Goal: Navigation & Orientation: Find specific page/section

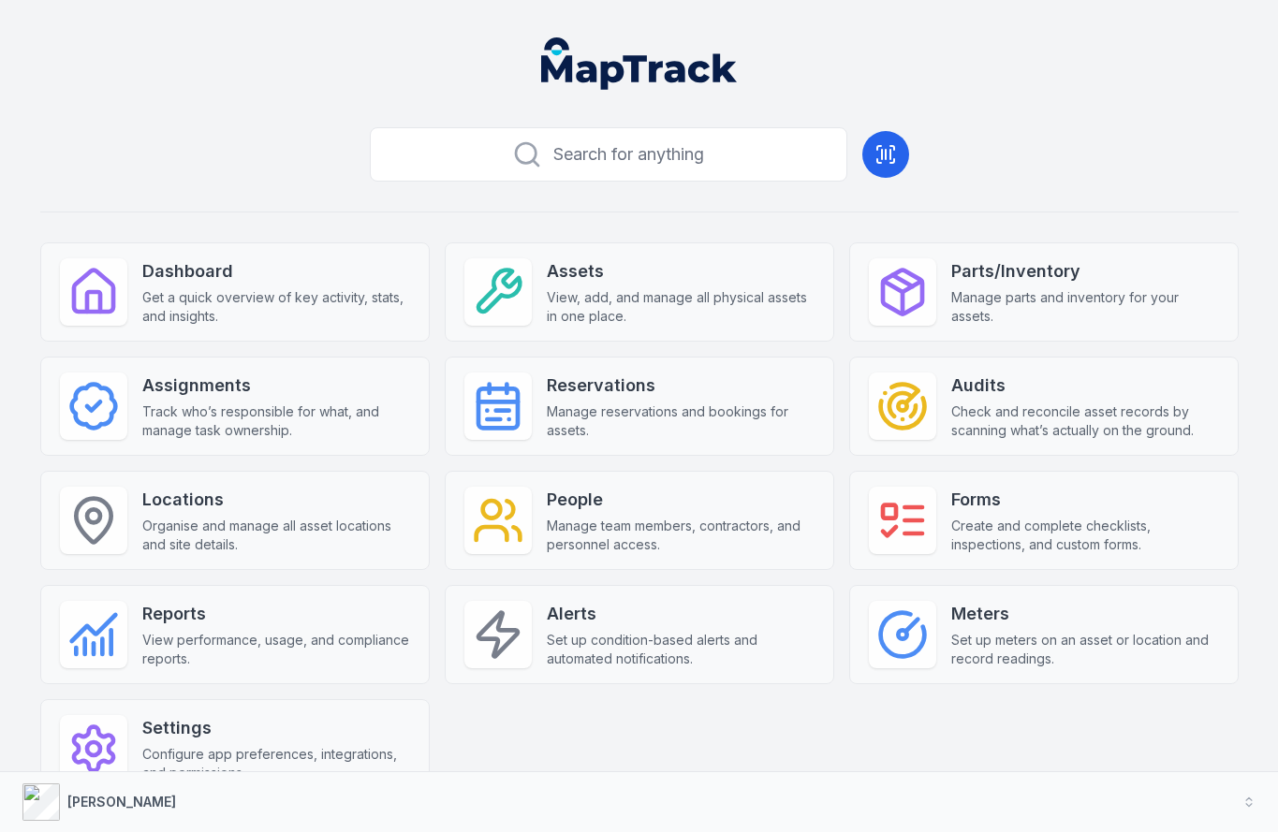
click at [838, 220] on div "Search for anything Dashboard Get a quick overview of key activity, stats, and …" at bounding box center [639, 489] width 1198 height 739
click at [840, 220] on div "Search for anything Dashboard Get a quick overview of key activity, stats, and …" at bounding box center [639, 489] width 1198 height 739
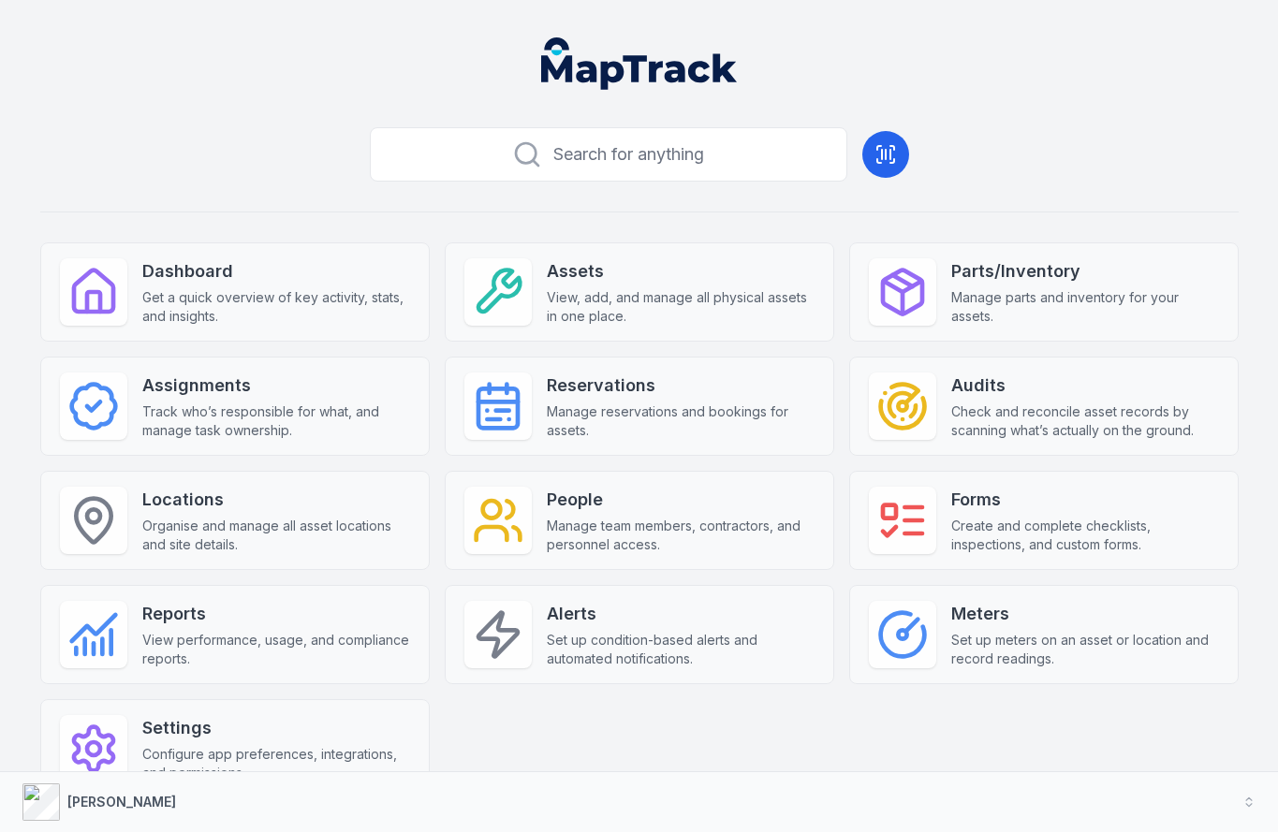
click at [840, 220] on div "Search for anything Dashboard Get a quick overview of key activity, stats, and …" at bounding box center [639, 489] width 1198 height 739
click at [839, 223] on div "Search for anything Dashboard Get a quick overview of key activity, stats, and …" at bounding box center [639, 489] width 1198 height 739
click at [838, 221] on div "Search for anything Dashboard Get a quick overview of key activity, stats, and …" at bounding box center [639, 489] width 1198 height 739
click at [887, 219] on div "Search for anything Dashboard Get a quick overview of key activity, stats, and …" at bounding box center [639, 489] width 1198 height 739
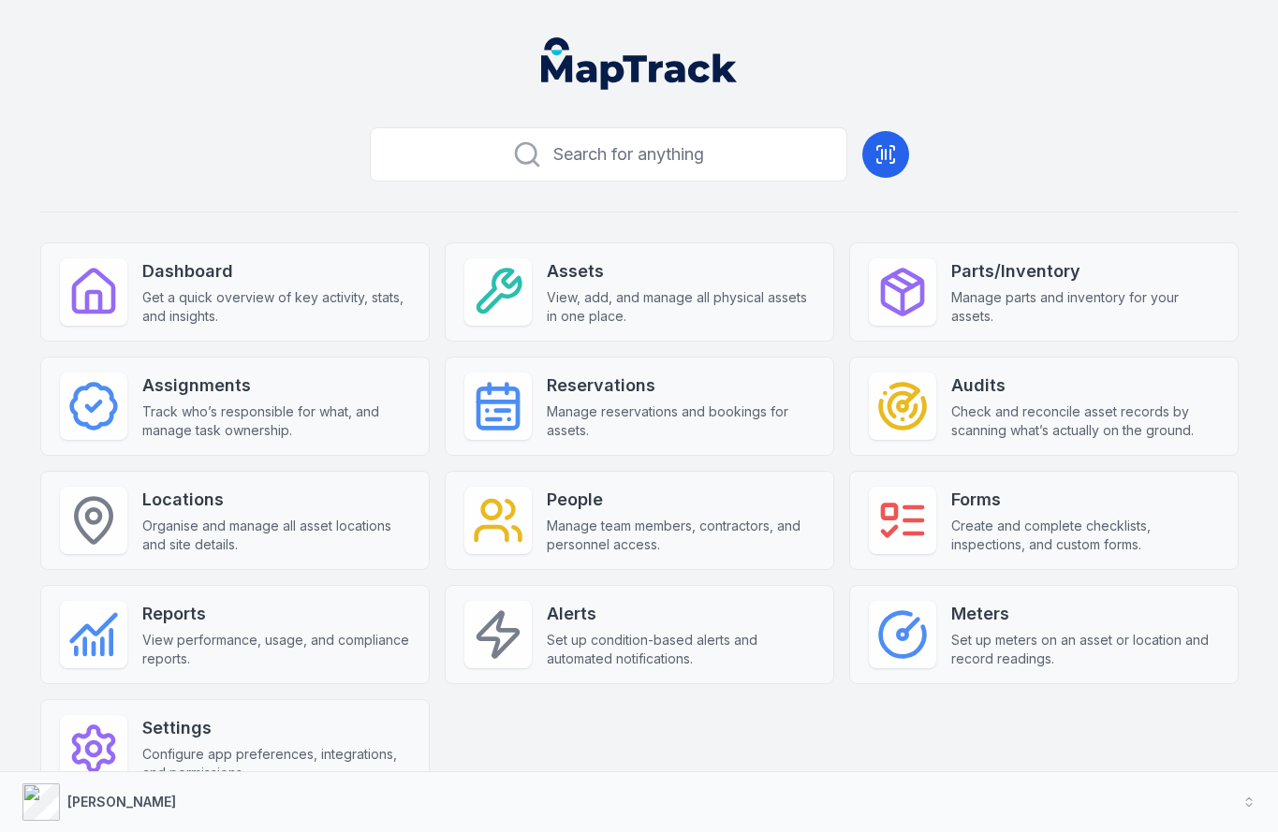
click at [883, 184] on div "Search for anything Dashboard Get a quick overview of key activity, stats, and …" at bounding box center [639, 489] width 1198 height 739
click at [926, 150] on div "Search for anything Dashboard Get a quick overview of key activity, stats, and …" at bounding box center [639, 489] width 1198 height 739
click at [881, 97] on header at bounding box center [638, 70] width 1233 height 97
click at [881, 66] on header at bounding box center [638, 70] width 1233 height 97
click at [882, 61] on header at bounding box center [638, 70] width 1233 height 97
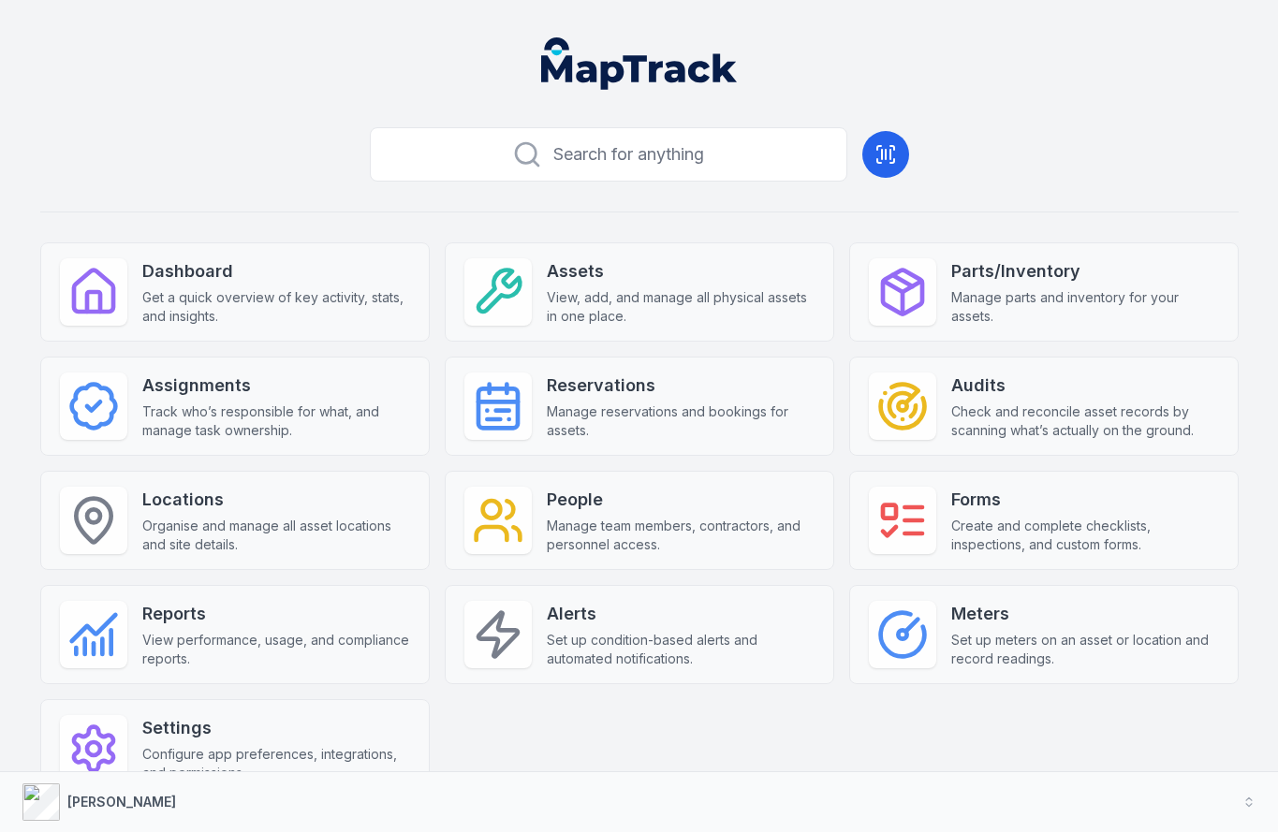
click at [884, 61] on header at bounding box center [638, 70] width 1233 height 97
click at [884, 206] on div "Search for anything Dashboard Get a quick overview of key activity, stats, and …" at bounding box center [639, 489] width 1198 height 739
click at [928, 142] on div "Search for anything Dashboard Get a quick overview of key activity, stats, and …" at bounding box center [639, 489] width 1198 height 739
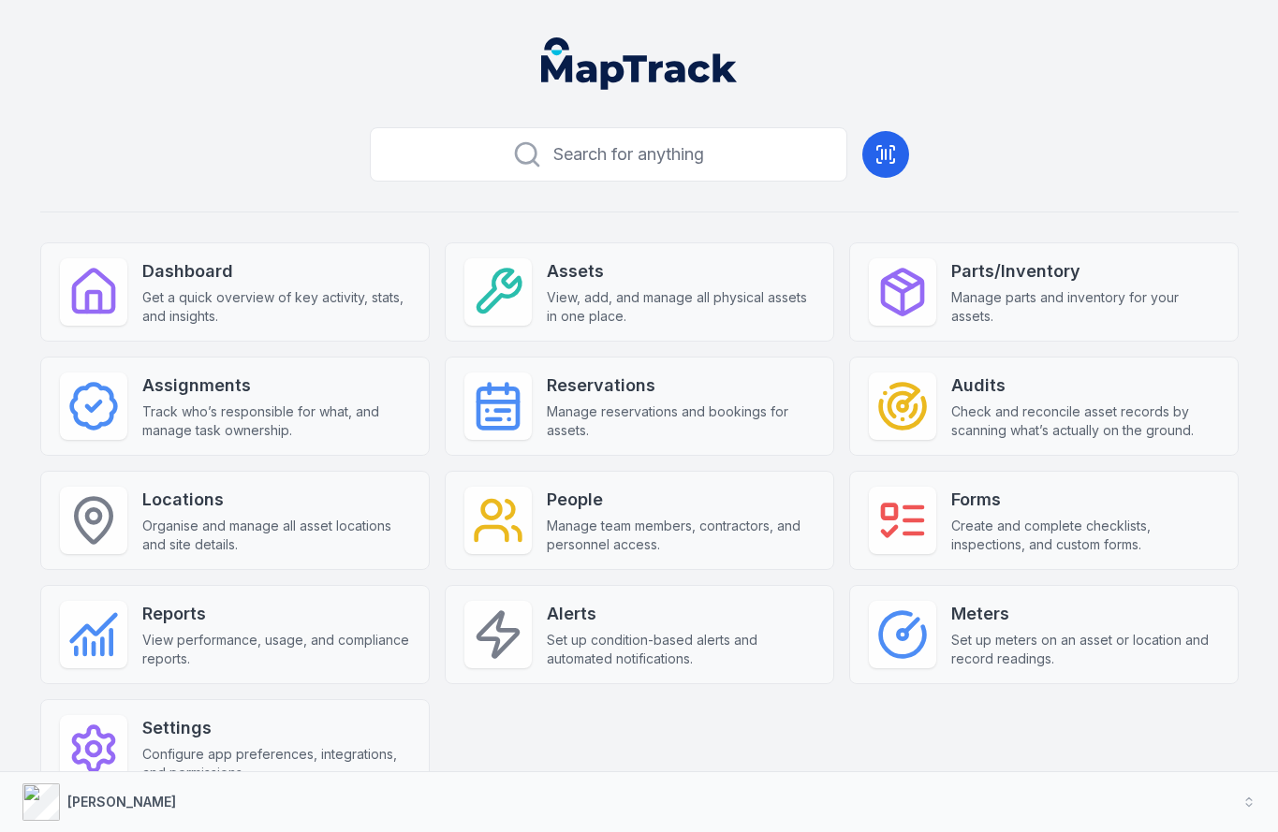
click at [889, 63] on header at bounding box center [638, 70] width 1233 height 97
click at [884, 60] on header at bounding box center [638, 70] width 1233 height 97
click at [988, 130] on div "Search for anything Dashboard Get a quick overview of key activity, stats, and …" at bounding box center [639, 489] width 1198 height 739
click at [972, 166] on div "Search for anything Dashboard Get a quick overview of key activity, stats, and …" at bounding box center [639, 489] width 1198 height 739
click at [882, 212] on hr at bounding box center [639, 212] width 1198 height 1
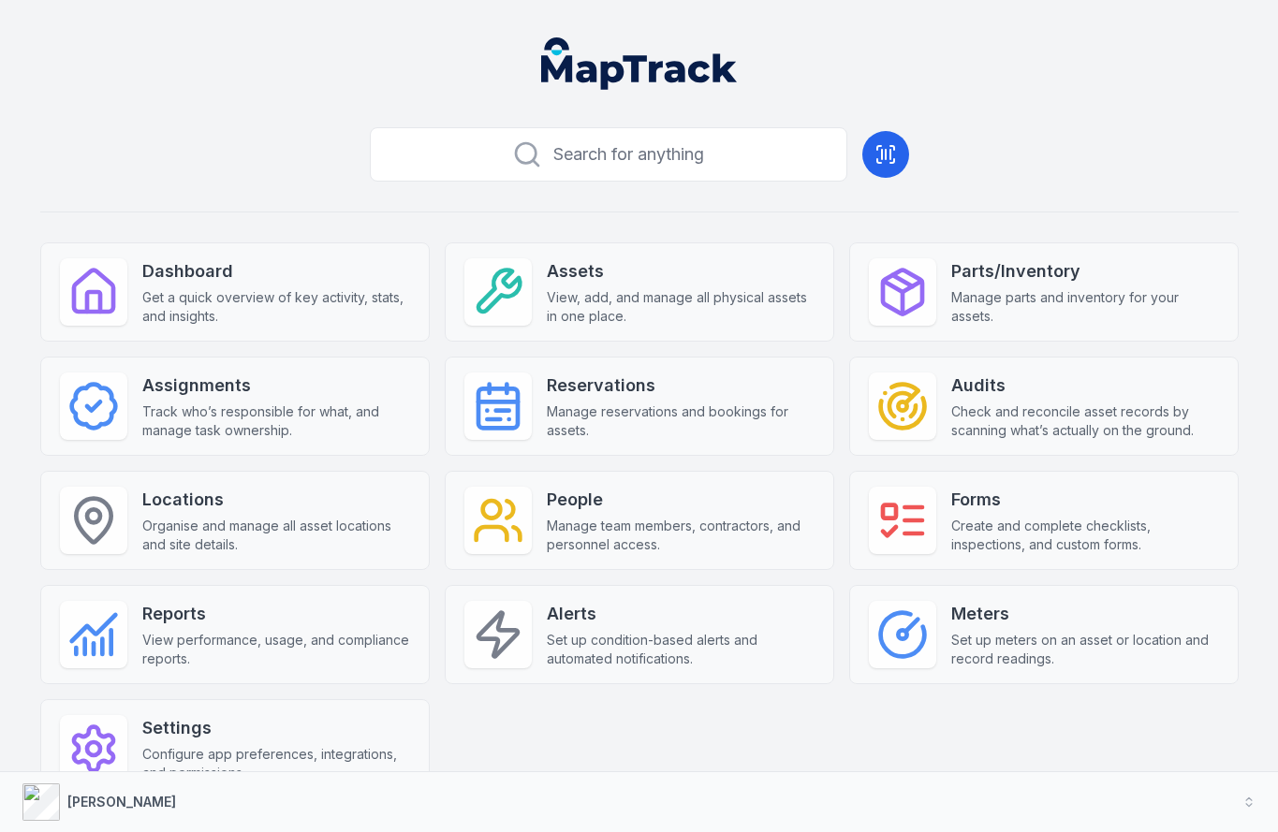
click at [894, 219] on div "Search for anything Dashboard Get a quick overview of key activity, stats, and …" at bounding box center [639, 489] width 1198 height 739
click at [889, 718] on div "Dashboard Get a quick overview of key activity, stats, and insights. Assets Vie…" at bounding box center [639, 520] width 1198 height 556
click at [859, 800] on button "[PERSON_NAME]" at bounding box center [639, 802] width 1278 height 60
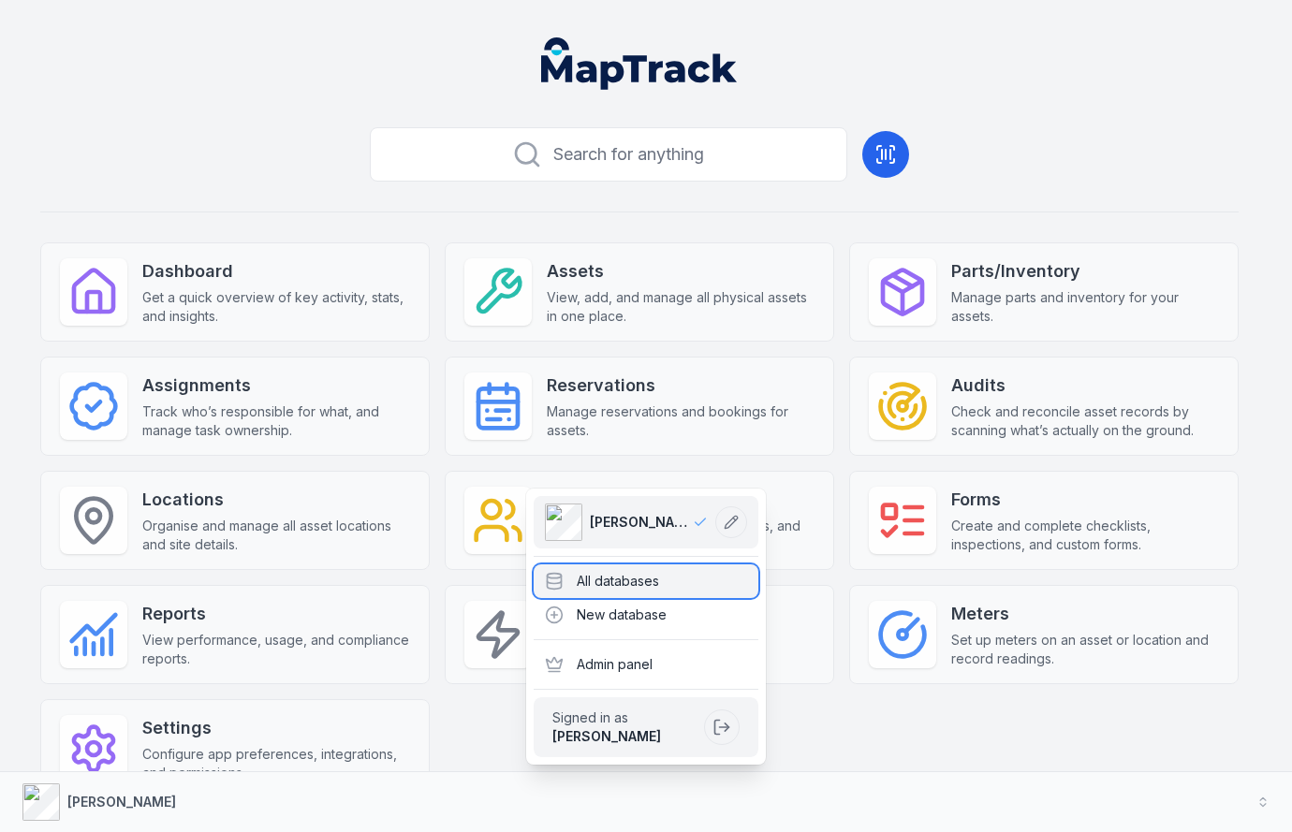
click at [654, 590] on div "All databases" at bounding box center [646, 582] width 225 height 34
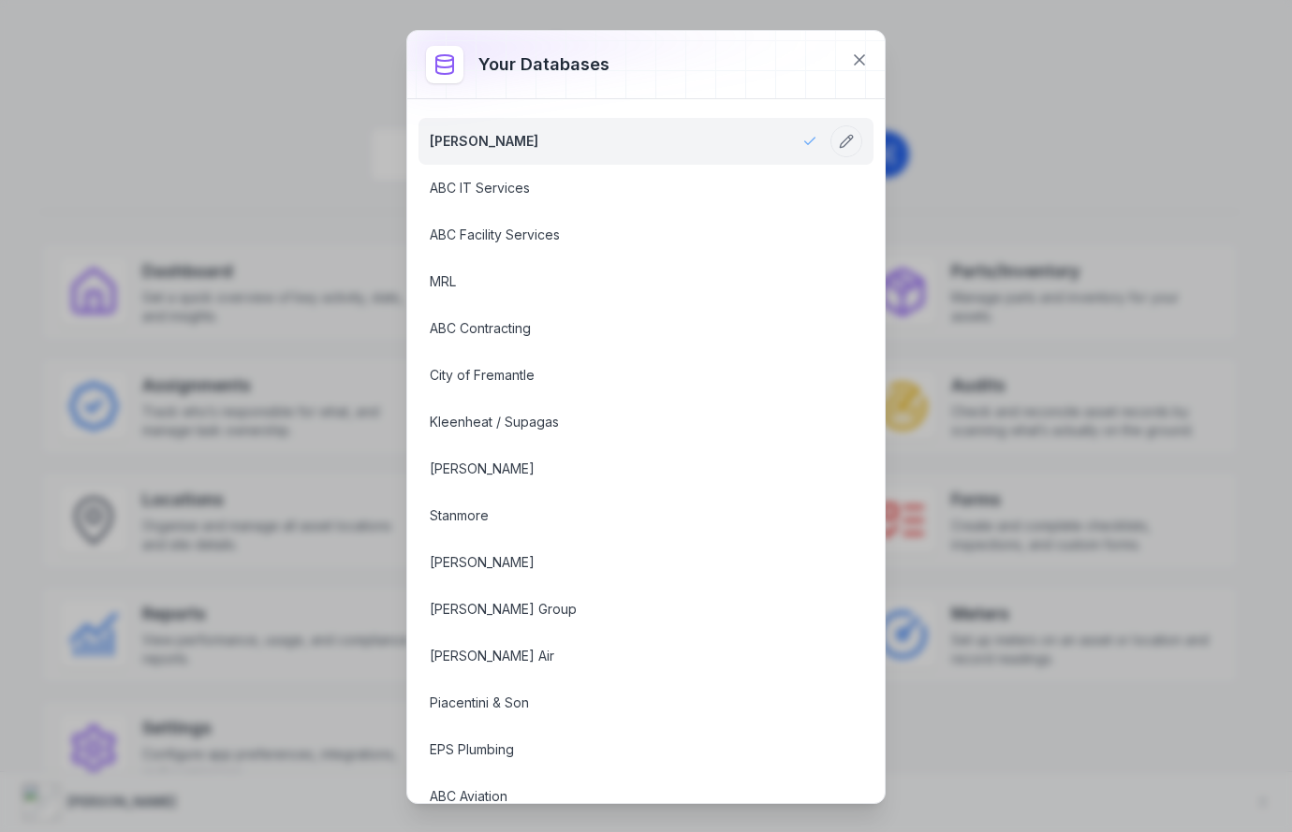
click at [621, 56] on div "Your databases" at bounding box center [558, 64] width 161 height 26
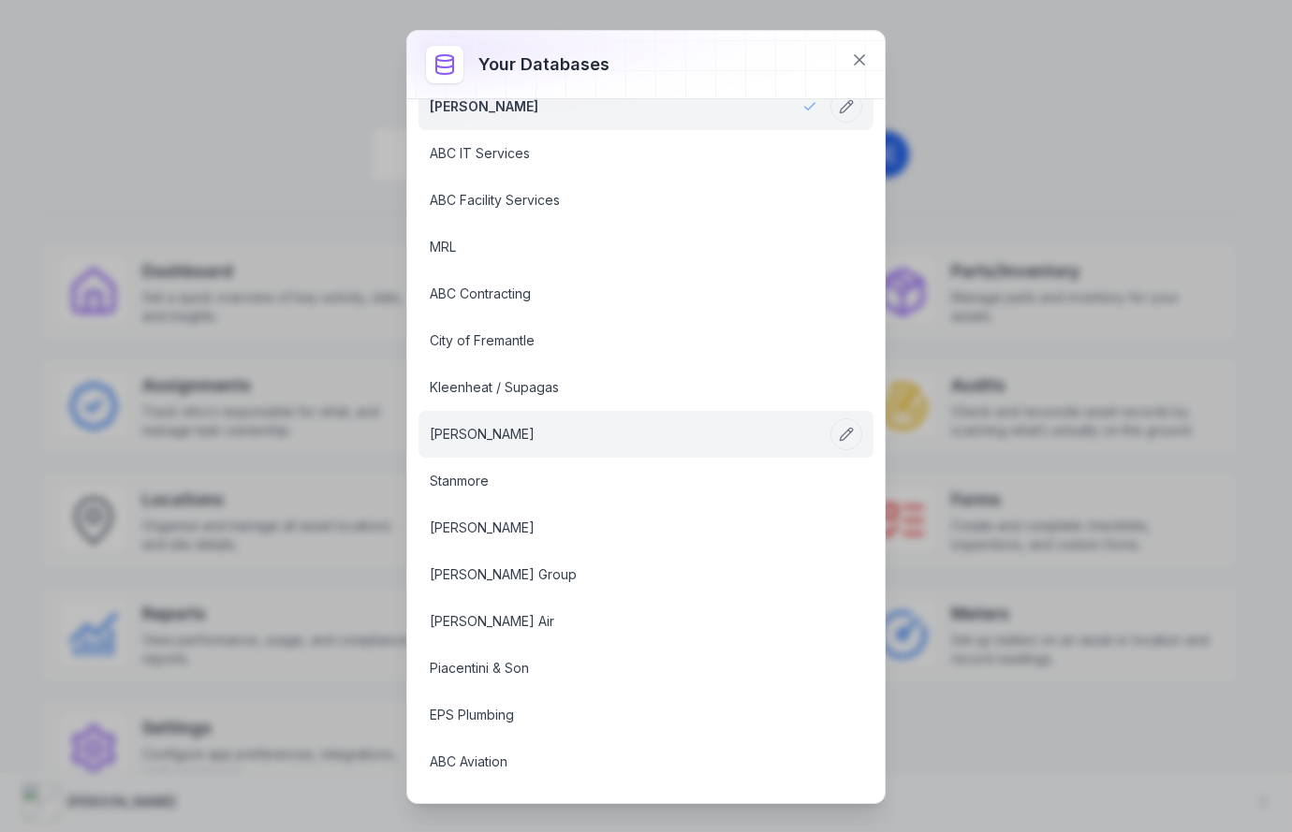
scroll to position [81, 0]
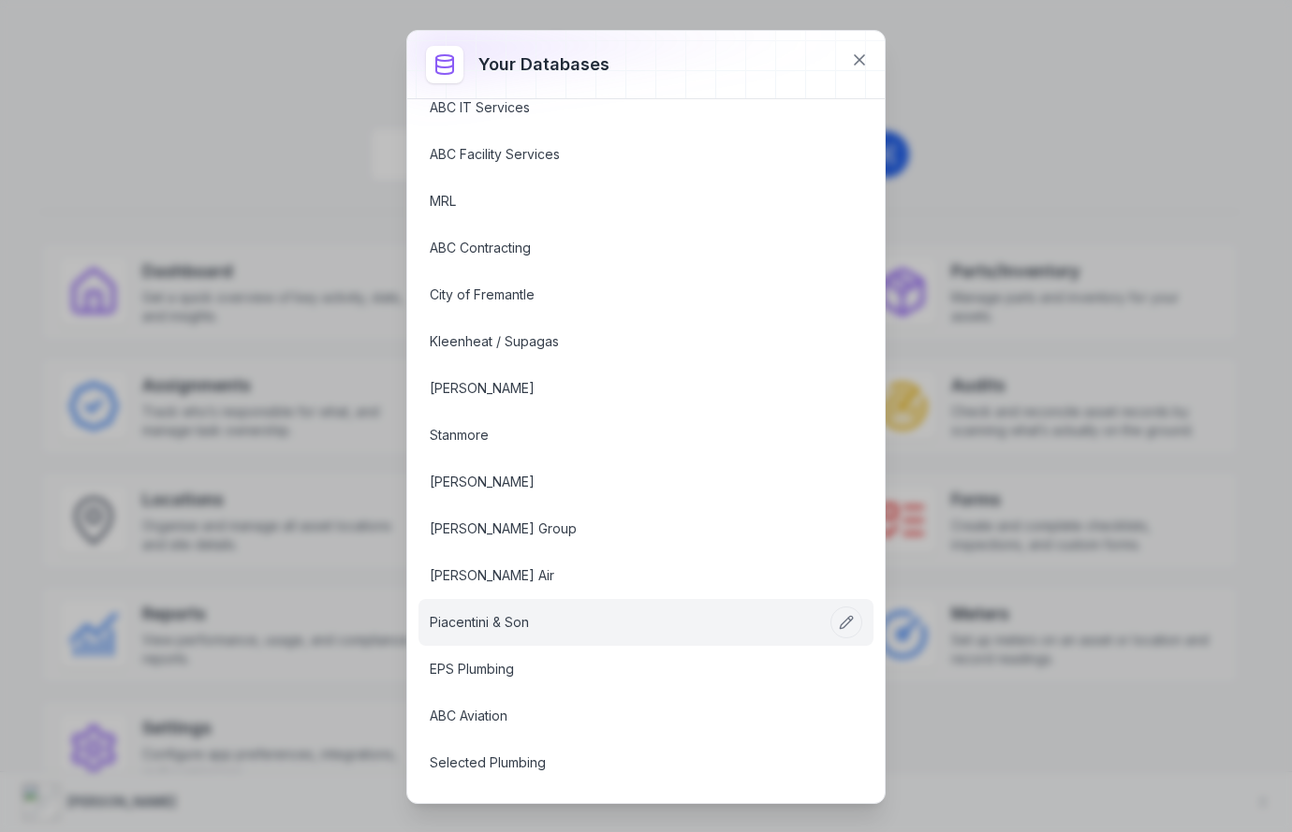
click at [580, 613] on link "Piacentini & Son" at bounding box center [624, 622] width 388 height 19
